Goal: Task Accomplishment & Management: Complete application form

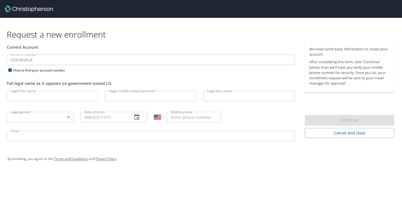
select select "US"
click at [64, 97] on input "Legal first name" at bounding box center [52, 96] width 91 height 11
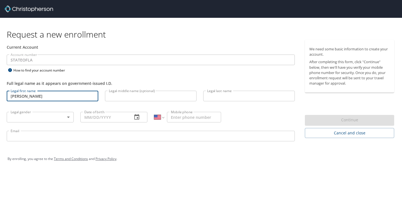
type input "[PERSON_NAME]"
click at [233, 98] on input "Legal last name" at bounding box center [248, 96] width 91 height 11
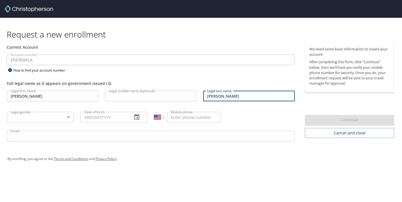
type input "[PERSON_NAME]"
click at [65, 118] on body "Request a new enrollment Current Account Account number STATEOFLA Account numbe…" at bounding box center [201, 101] width 402 height 202
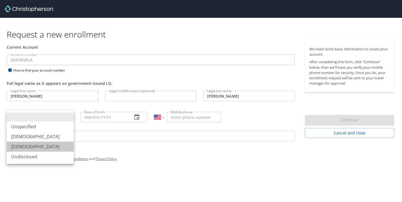
click at [41, 150] on li "[DEMOGRAPHIC_DATA]" at bounding box center [40, 147] width 67 height 10
type input "[DEMOGRAPHIC_DATA]"
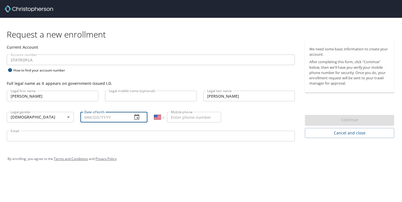
click at [86, 117] on input "Date of birth" at bounding box center [103, 117] width 47 height 11
type input "[DATE]"
click at [177, 117] on input "Mobile phone" at bounding box center [194, 117] width 54 height 11
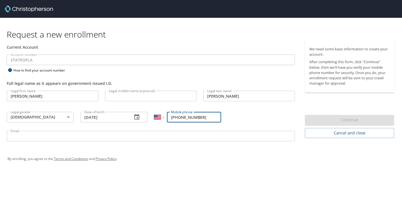
type input "[PHONE_NUMBER]"
click at [158, 136] on input "Email" at bounding box center [151, 136] width 288 height 11
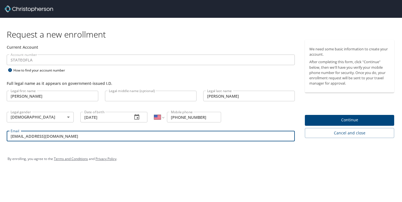
type input "[EMAIL_ADDRESS][DOMAIN_NAME]"
click at [339, 115] on button "Continue" at bounding box center [349, 120] width 89 height 11
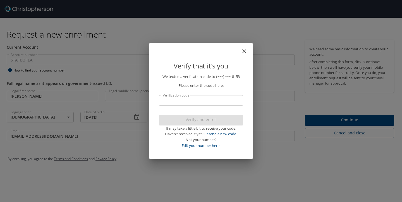
click at [204, 103] on input "Verification code" at bounding box center [201, 100] width 84 height 11
type input "47128"
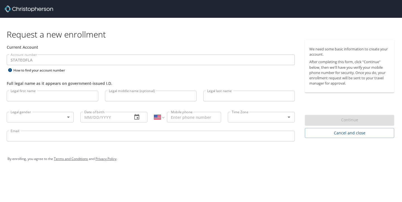
select select "US"
click at [56, 96] on input "Legal first name" at bounding box center [52, 96] width 91 height 11
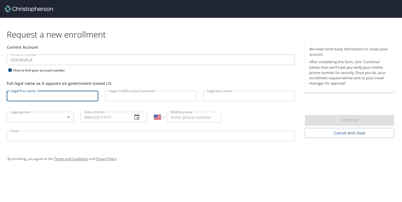
type input "[PERSON_NAME]"
type input "N"
type input "[PERSON_NAME]"
type input "[PHONE_NUMBER]"
click at [132, 94] on input "N" at bounding box center [150, 96] width 91 height 11
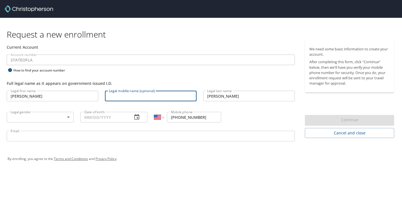
click at [50, 121] on body "Request a new enrollment Current Account Account number STATEOFLA Account numbe…" at bounding box center [201, 101] width 402 height 202
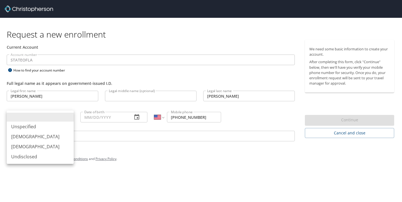
click at [37, 147] on li "[DEMOGRAPHIC_DATA]" at bounding box center [40, 147] width 67 height 10
type input "[DEMOGRAPHIC_DATA]"
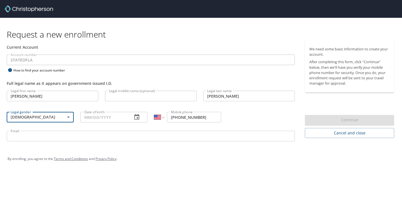
click at [83, 116] on input "Date of birth" at bounding box center [103, 117] width 47 height 11
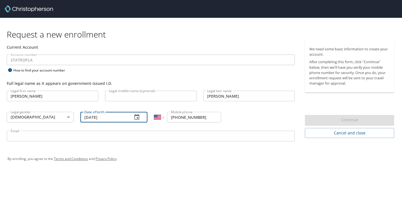
type input "[DATE]"
click at [73, 137] on input "Email" at bounding box center [151, 136] width 288 height 11
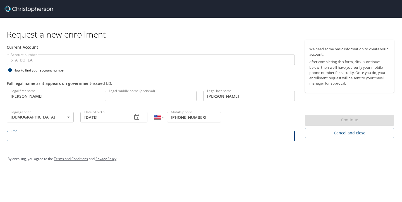
type input "[EMAIL_ADDRESS][DOMAIN_NAME]"
type input "N"
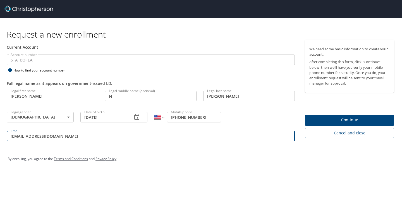
click at [127, 95] on input "N" at bounding box center [150, 96] width 91 height 11
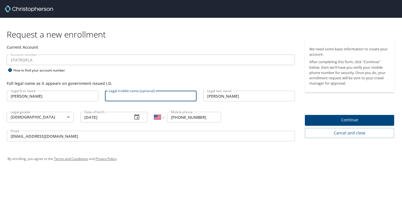
click at [294, 150] on div "By enrolling, you agree to the Terms and Conditions and Privacy Policy ." at bounding box center [200, 159] width 395 height 25
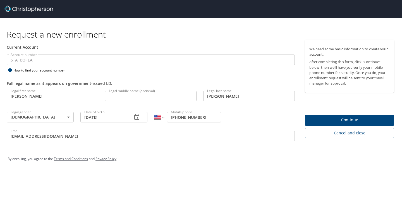
click at [326, 124] on button "Continue" at bounding box center [349, 120] width 89 height 11
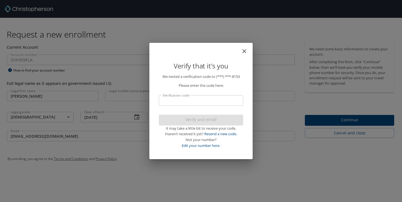
click at [190, 97] on input "Verification code" at bounding box center [201, 100] width 84 height 11
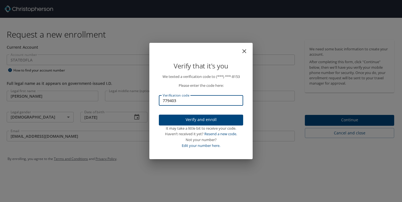
type input "779403"
click at [198, 120] on span "Verify and enroll" at bounding box center [200, 120] width 75 height 7
click at [319, 123] on div "Verify that it's you We texted a verification code to (***) ***- 8153 Please en…" at bounding box center [201, 101] width 402 height 202
click at [316, 165] on div "Verify that it's you We texted a verification code to (***) ***- 8153 Please en…" at bounding box center [201, 101] width 402 height 202
click at [335, 121] on div "Verify that it's you We texted a verification code to (***) ***- 8153 Please en…" at bounding box center [201, 101] width 402 height 202
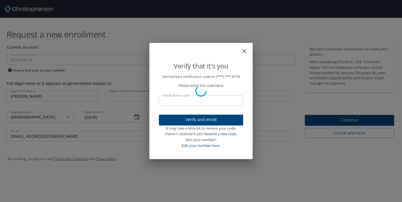
click at [344, 118] on div "Verify that it's you We texted a verification code to (***) ***- 8153 Please en…" at bounding box center [201, 101] width 402 height 202
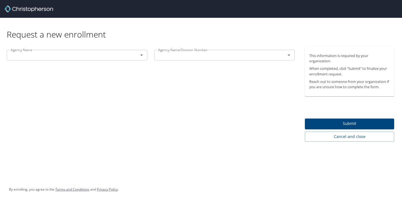
click at [131, 57] on div at bounding box center [137, 55] width 15 height 8
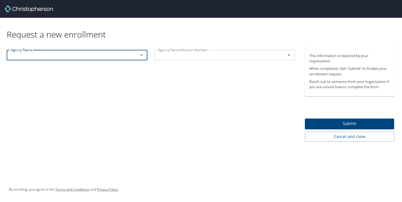
click at [141, 56] on icon "Open" at bounding box center [141, 55] width 3 height 1
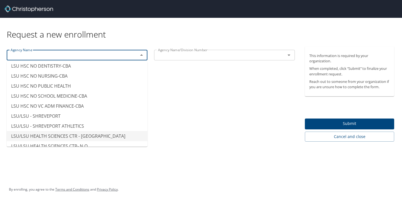
scroll to position [2739, 0]
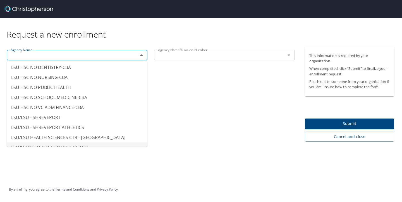
click at [74, 143] on li "LSU/LSU HEALTH SCIENCES CTR- N O" at bounding box center [77, 148] width 141 height 10
type input "LSU/LSU HEALTH SCIENCES CTR- N O"
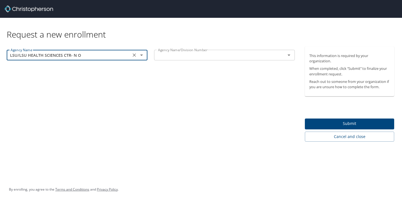
click at [197, 57] on input "text" at bounding box center [216, 55] width 121 height 7
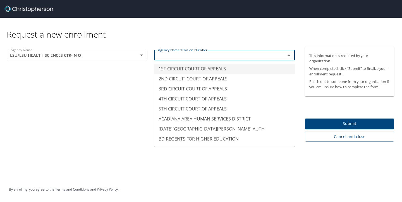
click at [274, 60] on div "Agency Name/Division Number" at bounding box center [224, 55] width 141 height 11
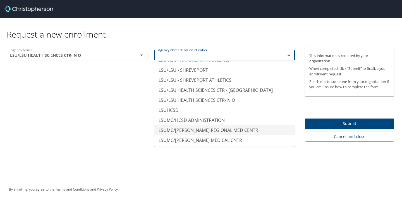
scroll to position [2778, 0]
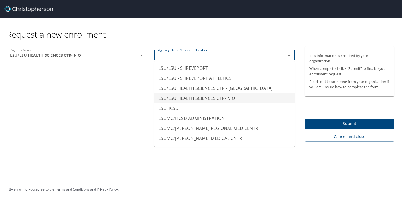
click at [227, 93] on li "LSU/LSU HEALTH SCIENCES CTR- N O" at bounding box center [224, 98] width 141 height 10
type input "LSU/LSU HEALTH SCIENCES CTR- N O"
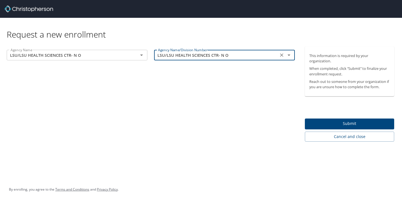
click at [318, 124] on span "Submit" at bounding box center [349, 123] width 80 height 7
